Goal: Task Accomplishment & Management: Use online tool/utility

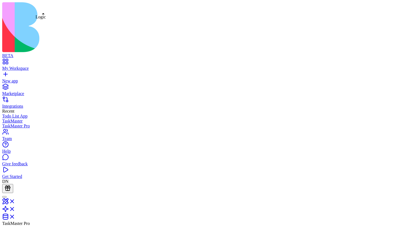
click at [15, 209] on link at bounding box center [8, 211] width 13 height 5
click at [15, 201] on link at bounding box center [8, 203] width 13 height 5
click at [15, 209] on link at bounding box center [8, 211] width 13 height 5
click at [15, 201] on link at bounding box center [8, 203] width 13 height 5
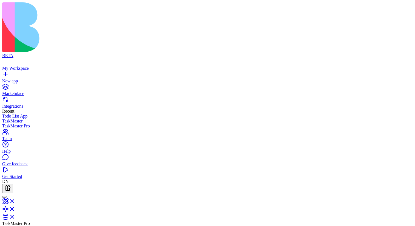
click at [15, 201] on link at bounding box center [8, 203] width 13 height 5
click at [15, 209] on link at bounding box center [8, 211] width 13 height 5
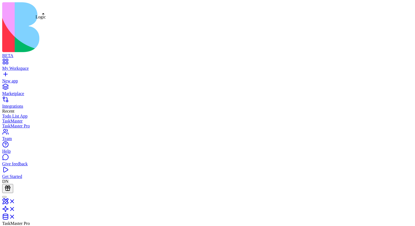
click at [15, 209] on link at bounding box center [8, 211] width 13 height 5
click at [15, 216] on link at bounding box center [8, 218] width 13 height 5
click at [15, 209] on link at bounding box center [8, 211] width 13 height 5
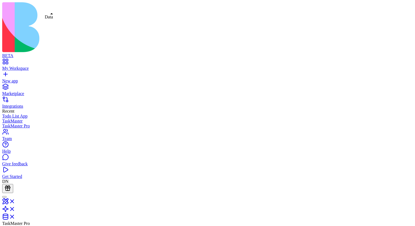
click at [15, 216] on link at bounding box center [8, 218] width 13 height 5
click at [15, 201] on link at bounding box center [8, 203] width 13 height 5
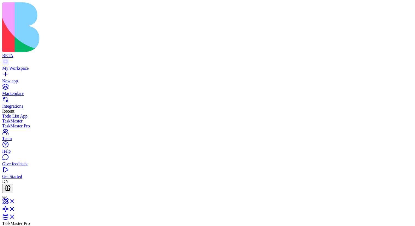
click at [15, 201] on link at bounding box center [8, 203] width 13 height 5
click at [15, 209] on link at bounding box center [8, 211] width 13 height 5
click at [15, 216] on link at bounding box center [8, 218] width 13 height 5
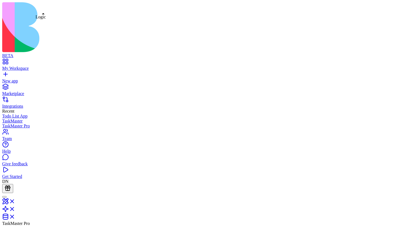
click at [15, 209] on link at bounding box center [8, 211] width 13 height 5
click at [15, 201] on link at bounding box center [8, 203] width 13 height 5
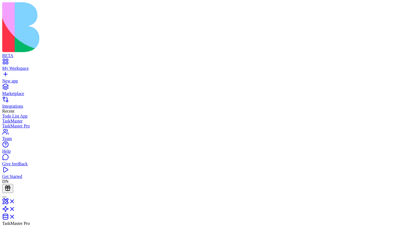
click at [15, 201] on link at bounding box center [8, 203] width 13 height 5
click at [15, 209] on link at bounding box center [8, 211] width 13 height 5
click at [15, 201] on link at bounding box center [8, 203] width 13 height 5
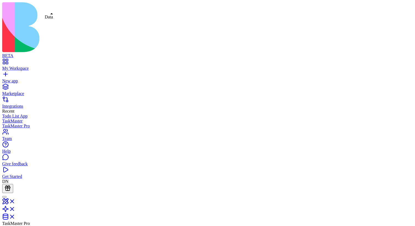
click at [15, 216] on link at bounding box center [8, 218] width 13 height 5
click at [15, 209] on link at bounding box center [8, 211] width 13 height 5
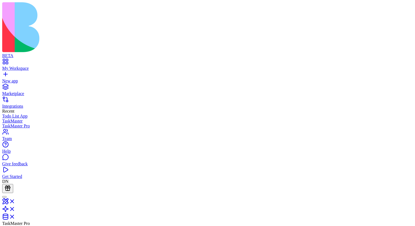
click at [15, 209] on link at bounding box center [8, 211] width 13 height 5
click at [15, 201] on link at bounding box center [8, 203] width 13 height 5
click at [15, 209] on link at bounding box center [8, 211] width 13 height 5
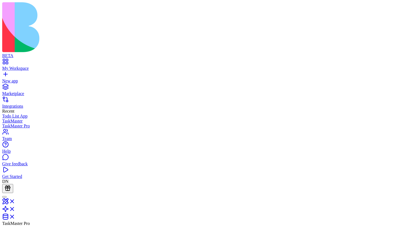
click at [15, 209] on link at bounding box center [8, 211] width 13 height 5
click at [15, 201] on link at bounding box center [8, 203] width 13 height 5
click at [15, 209] on link at bounding box center [8, 211] width 13 height 5
click at [15, 216] on link at bounding box center [8, 218] width 13 height 5
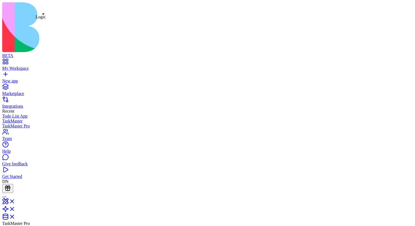
click at [15, 216] on link at bounding box center [8, 218] width 13 height 5
click at [15, 201] on link at bounding box center [8, 203] width 13 height 5
click at [15, 216] on link at bounding box center [8, 218] width 13 height 5
click at [15, 201] on link at bounding box center [8, 203] width 13 height 5
click at [15, 209] on link at bounding box center [8, 211] width 13 height 5
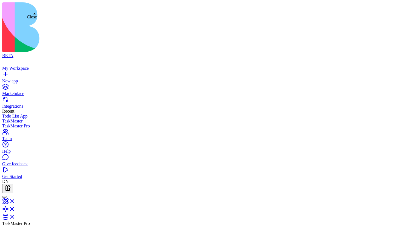
click at [15, 201] on link at bounding box center [8, 203] width 13 height 5
click at [15, 216] on link at bounding box center [8, 218] width 13 height 5
click at [15, 209] on link at bounding box center [8, 211] width 13 height 5
click at [15, 201] on link at bounding box center [8, 203] width 13 height 5
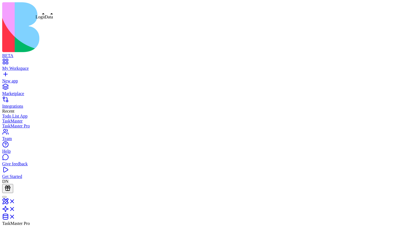
click at [15, 216] on link at bounding box center [8, 218] width 13 height 5
click at [15, 201] on link at bounding box center [8, 203] width 13 height 5
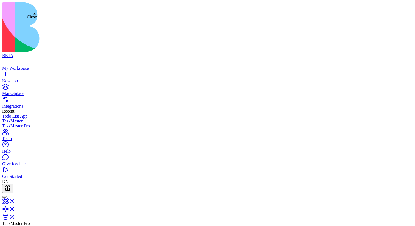
click at [15, 201] on link at bounding box center [8, 203] width 13 height 5
click at [15, 209] on link at bounding box center [8, 211] width 13 height 5
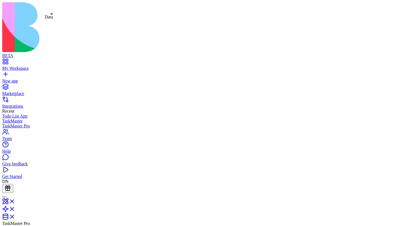
click at [15, 216] on link at bounding box center [8, 218] width 13 height 5
click at [15, 209] on link at bounding box center [8, 211] width 13 height 5
click at [15, 201] on link at bounding box center [8, 203] width 13 height 5
click at [15, 209] on link at bounding box center [8, 211] width 13 height 5
click at [15, 216] on link at bounding box center [8, 218] width 13 height 5
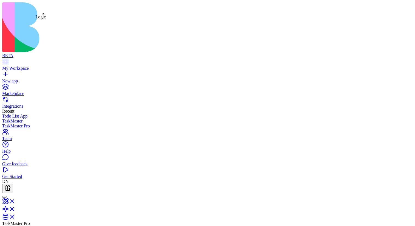
click at [15, 209] on link at bounding box center [8, 211] width 13 height 5
click at [15, 201] on link at bounding box center [8, 203] width 13 height 5
click at [15, 209] on link at bounding box center [8, 211] width 13 height 5
click at [15, 216] on link at bounding box center [8, 218] width 13 height 5
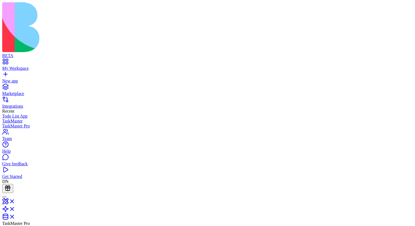
click at [15, 216] on link at bounding box center [8, 218] width 13 height 5
click at [15, 209] on link at bounding box center [8, 211] width 13 height 5
click at [15, 201] on link at bounding box center [8, 203] width 13 height 5
click at [15, 209] on link at bounding box center [8, 211] width 13 height 5
click at [15, 216] on link at bounding box center [8, 218] width 13 height 5
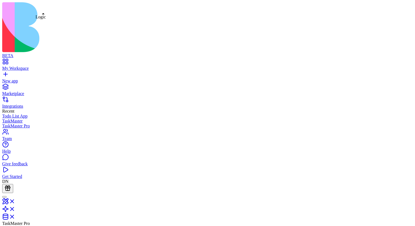
click at [15, 209] on link at bounding box center [8, 211] width 13 height 5
click at [15, 201] on link at bounding box center [8, 203] width 13 height 5
click at [15, 209] on link at bounding box center [8, 211] width 13 height 5
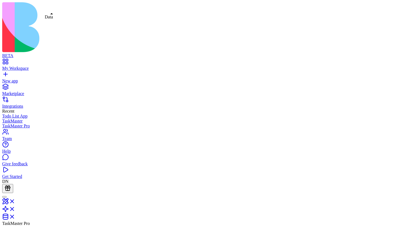
click at [15, 216] on link at bounding box center [8, 218] width 13 height 5
click at [15, 201] on link at bounding box center [8, 203] width 13 height 5
click at [15, 209] on link at bounding box center [8, 211] width 13 height 5
click at [15, 216] on link at bounding box center [8, 218] width 13 height 5
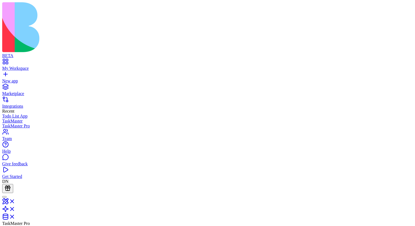
click at [15, 216] on link at bounding box center [8, 218] width 13 height 5
click at [15, 209] on link at bounding box center [8, 211] width 13 height 5
click at [15, 216] on link at bounding box center [8, 218] width 13 height 5
click at [15, 201] on link at bounding box center [8, 203] width 13 height 5
click at [15, 209] on link at bounding box center [8, 211] width 13 height 5
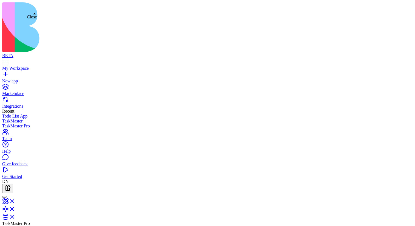
click at [15, 201] on link at bounding box center [8, 203] width 13 height 5
click at [15, 209] on link at bounding box center [8, 211] width 13 height 5
click at [15, 201] on link at bounding box center [8, 203] width 13 height 5
click at [15, 209] on link at bounding box center [8, 211] width 13 height 5
click at [15, 216] on link at bounding box center [8, 218] width 13 height 5
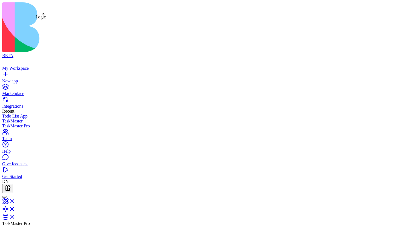
click at [15, 209] on link at bounding box center [8, 211] width 13 height 5
click at [15, 201] on link at bounding box center [8, 203] width 13 height 5
click at [15, 209] on link at bounding box center [8, 211] width 13 height 5
click at [15, 201] on link at bounding box center [8, 203] width 13 height 5
click at [15, 209] on link at bounding box center [8, 211] width 13 height 5
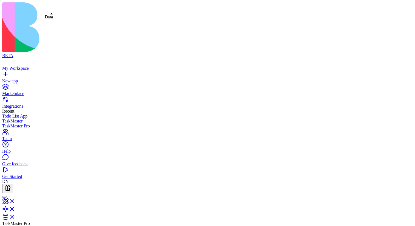
click at [15, 216] on link at bounding box center [8, 218] width 13 height 5
click at [15, 209] on link at bounding box center [8, 211] width 13 height 5
click at [15, 201] on link at bounding box center [8, 203] width 13 height 5
click at [15, 209] on link at bounding box center [8, 211] width 13 height 5
click at [15, 216] on link at bounding box center [8, 218] width 13 height 5
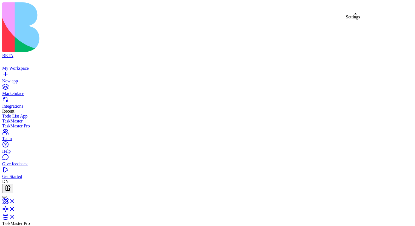
click at [15, 209] on link at bounding box center [8, 211] width 13 height 5
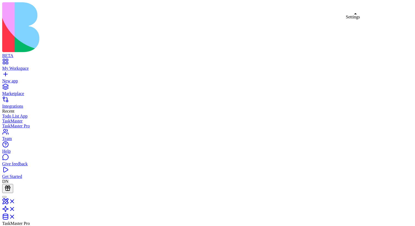
click at [15, 209] on link at bounding box center [8, 211] width 13 height 5
click at [15, 216] on link at bounding box center [8, 218] width 13 height 5
click at [15, 209] on link at bounding box center [8, 211] width 13 height 5
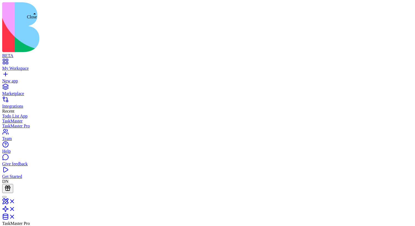
click at [15, 201] on link at bounding box center [8, 203] width 13 height 5
click at [15, 209] on link at bounding box center [8, 211] width 13 height 5
click at [15, 216] on link at bounding box center [8, 218] width 13 height 5
click at [15, 209] on link at bounding box center [8, 211] width 13 height 5
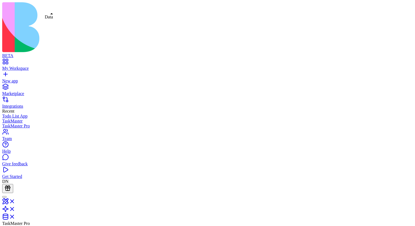
click at [15, 216] on link at bounding box center [8, 218] width 13 height 5
click at [15, 201] on link at bounding box center [8, 203] width 13 height 5
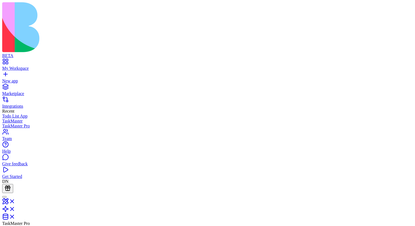
click at [15, 216] on link at bounding box center [8, 218] width 13 height 5
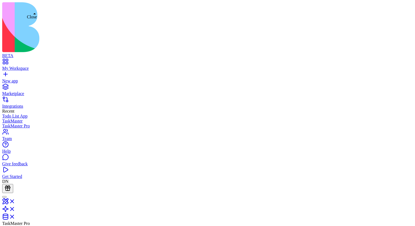
click at [15, 201] on link at bounding box center [8, 203] width 13 height 5
click at [15, 209] on link at bounding box center [8, 211] width 13 height 5
click at [15, 216] on link at bounding box center [8, 218] width 13 height 5
click at [15, 209] on link at bounding box center [8, 211] width 13 height 5
click at [15, 201] on link at bounding box center [8, 203] width 13 height 5
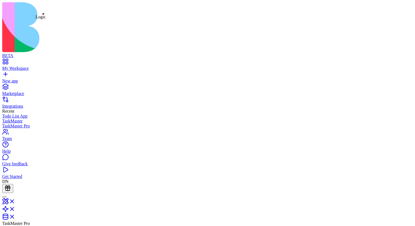
click at [15, 209] on link at bounding box center [8, 211] width 13 height 5
click at [15, 216] on link at bounding box center [8, 218] width 13 height 5
click at [15, 201] on link at bounding box center [8, 203] width 13 height 5
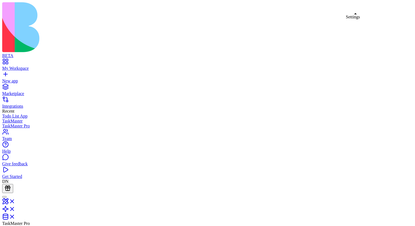
click at [15, 201] on link at bounding box center [8, 203] width 13 height 5
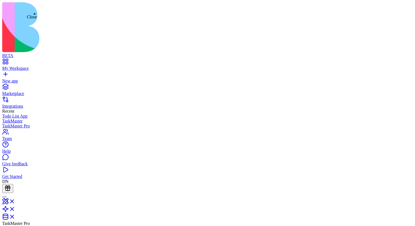
click at [15, 201] on link at bounding box center [8, 203] width 13 height 5
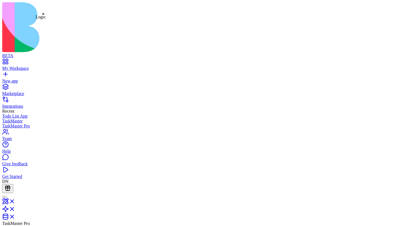
click at [15, 209] on link at bounding box center [8, 211] width 13 height 5
click at [15, 216] on link at bounding box center [8, 218] width 13 height 5
click at [15, 201] on link at bounding box center [8, 203] width 13 height 5
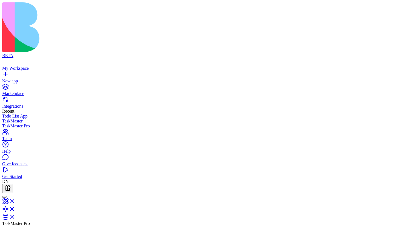
click at [15, 216] on link at bounding box center [8, 218] width 13 height 5
click at [15, 209] on link at bounding box center [8, 211] width 13 height 5
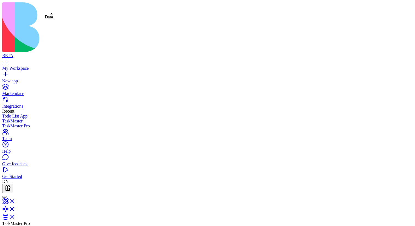
click at [15, 216] on link at bounding box center [8, 218] width 13 height 5
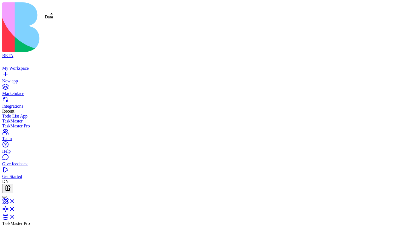
click at [15, 216] on link at bounding box center [8, 218] width 13 height 5
click at [15, 209] on link at bounding box center [8, 211] width 13 height 5
click at [15, 201] on link at bounding box center [8, 203] width 13 height 5
click at [15, 209] on link at bounding box center [8, 211] width 13 height 5
click at [15, 216] on link at bounding box center [8, 218] width 13 height 5
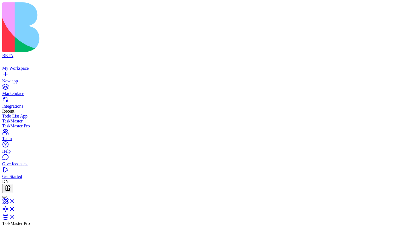
click at [15, 209] on link at bounding box center [8, 211] width 13 height 5
click at [15, 201] on link at bounding box center [8, 203] width 13 height 5
click at [57, 193] on div "TaskMaster Pro" at bounding box center [207, 209] width 411 height 33
click at [15, 216] on link at bounding box center [8, 218] width 13 height 5
